Goal: Transaction & Acquisition: Book appointment/travel/reservation

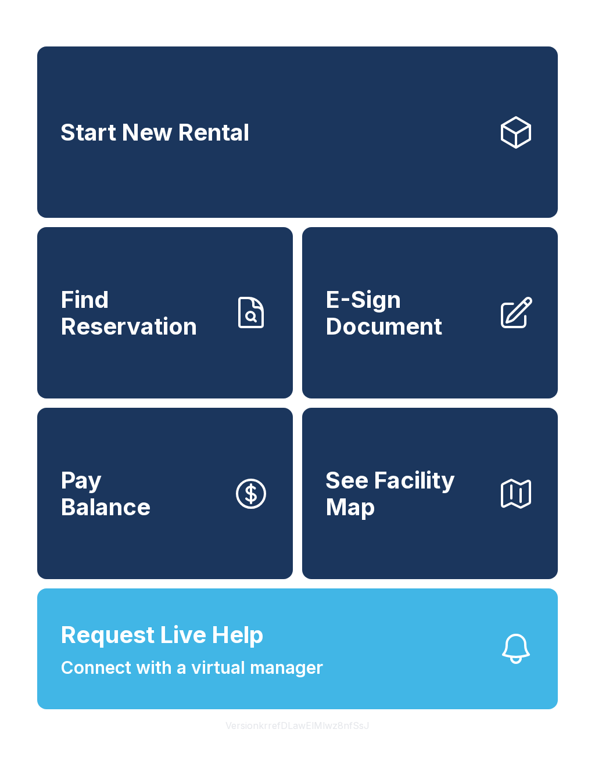
click at [351, 141] on link "Start New Rental" at bounding box center [297, 131] width 520 height 171
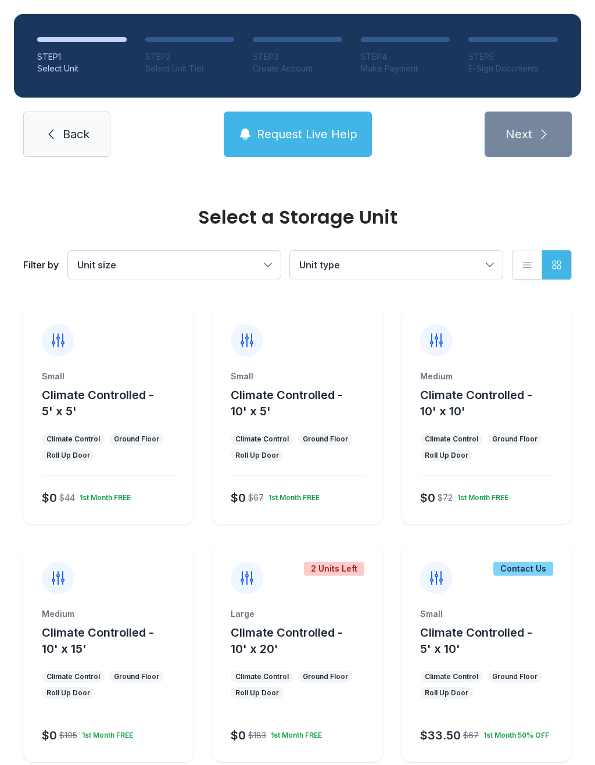
click at [322, 363] on div "Small Climate Controlled - 10' x 5' Climate Control Ground Floor Roll Up Door $…" at bounding box center [297, 414] width 170 height 219
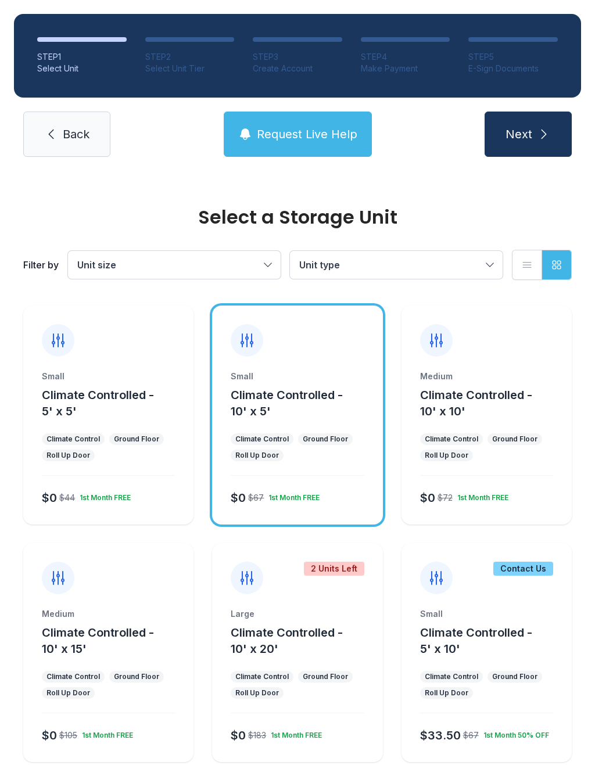
click at [323, 365] on div "Small Climate Controlled - 10' x 5' Climate Control Ground Floor Roll Up Door $…" at bounding box center [297, 414] width 170 height 219
click at [541, 138] on icon "submit" at bounding box center [543, 134] width 5 height 9
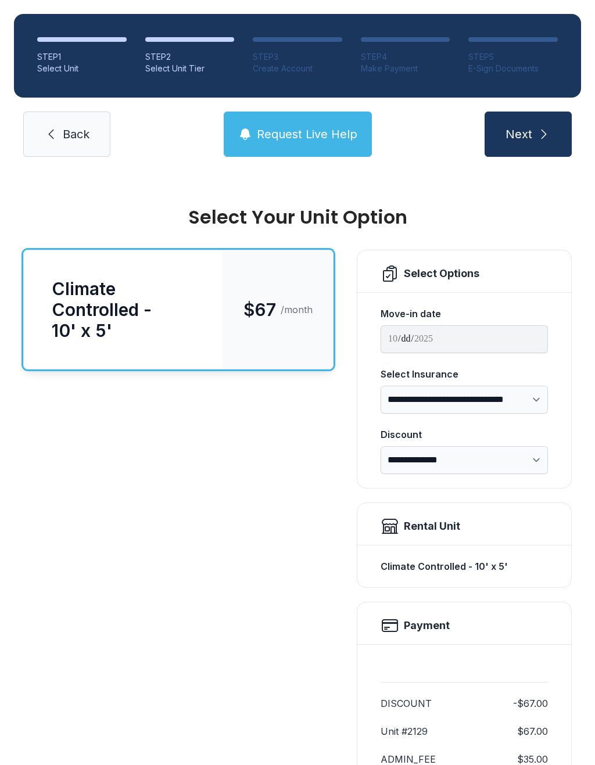
click at [535, 136] on button "Next" at bounding box center [527, 134] width 87 height 45
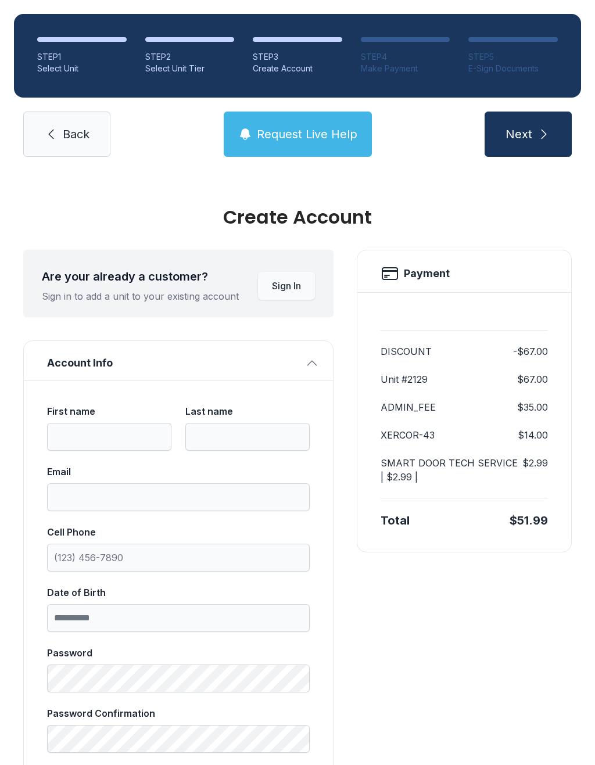
click at [537, 130] on icon "submit" at bounding box center [544, 134] width 14 height 14
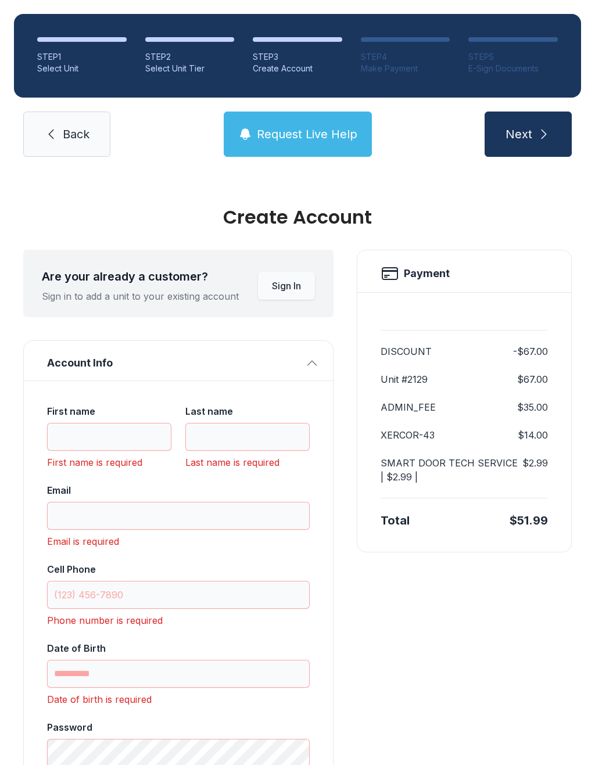
click at [56, 119] on link "Back" at bounding box center [66, 134] width 87 height 45
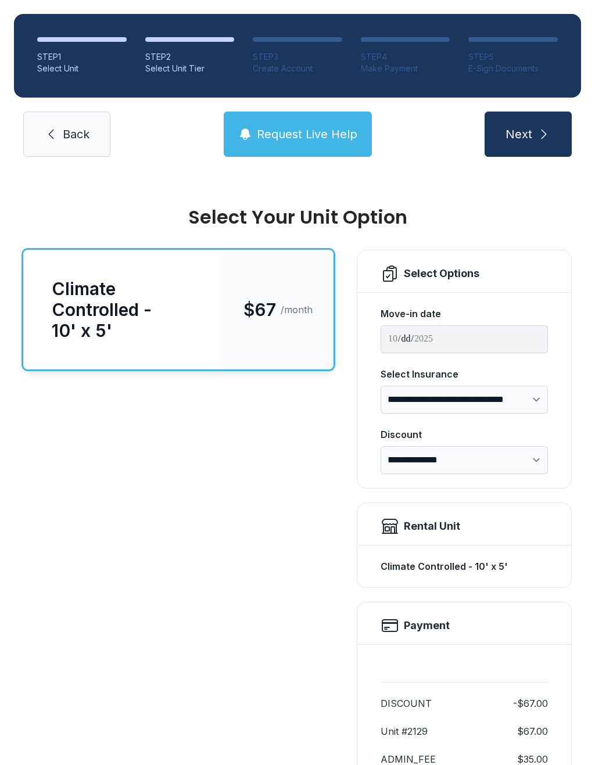
click at [59, 130] on link "Back" at bounding box center [66, 134] width 87 height 45
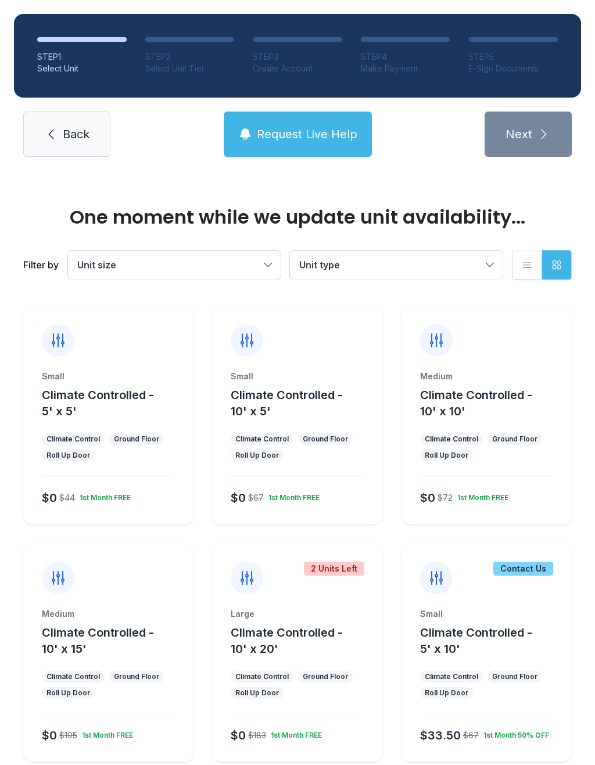
click at [69, 124] on link "Back" at bounding box center [66, 134] width 87 height 45
